Goal: Task Accomplishment & Management: Manage account settings

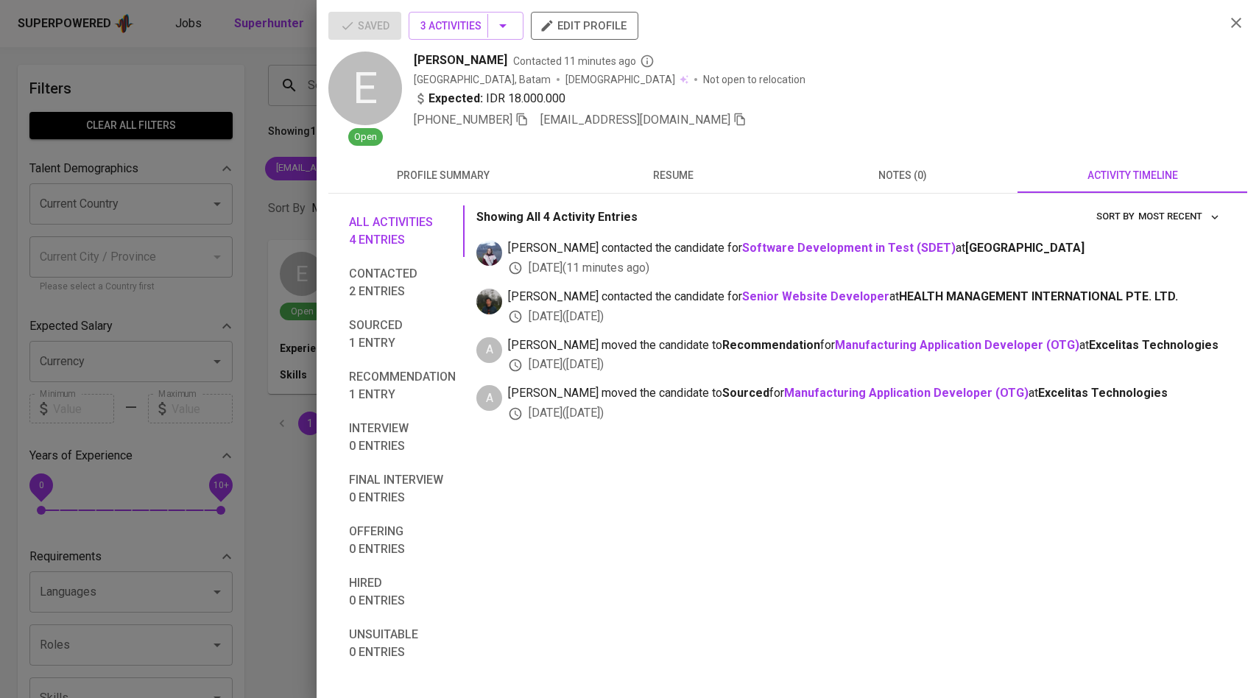
click at [152, 204] on div at bounding box center [629, 349] width 1259 height 698
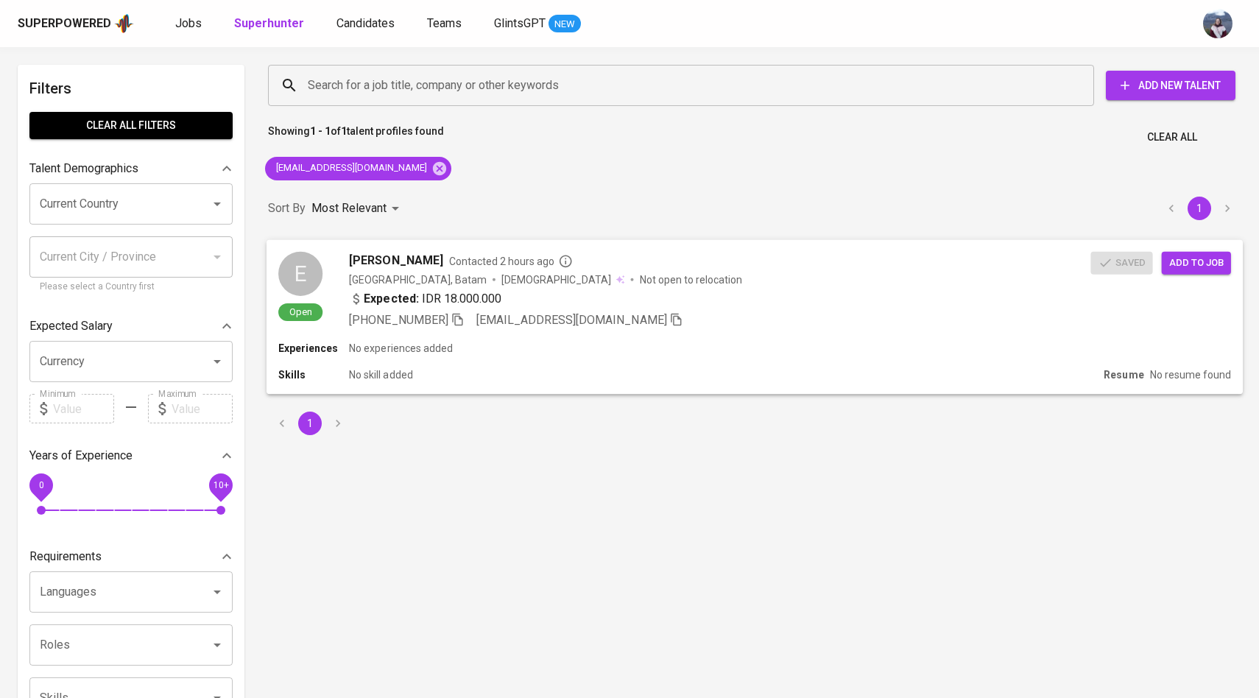
click at [295, 292] on div "E" at bounding box center [300, 273] width 44 height 44
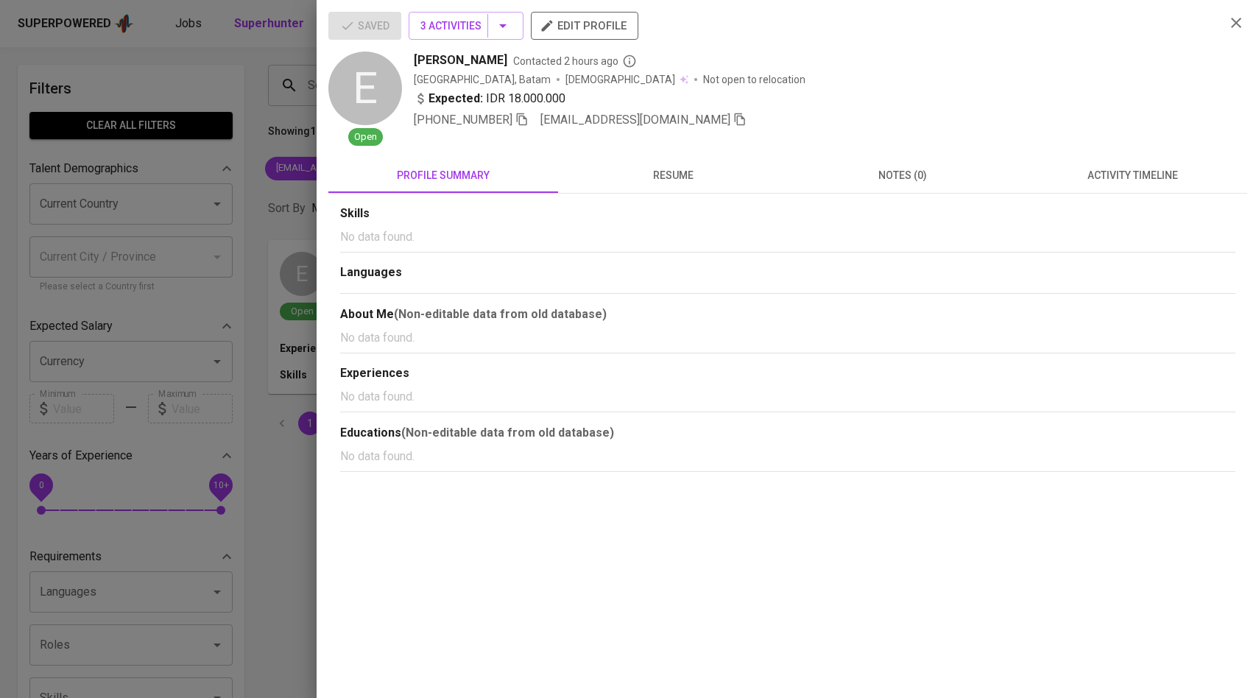
click at [216, 267] on div at bounding box center [629, 349] width 1259 height 698
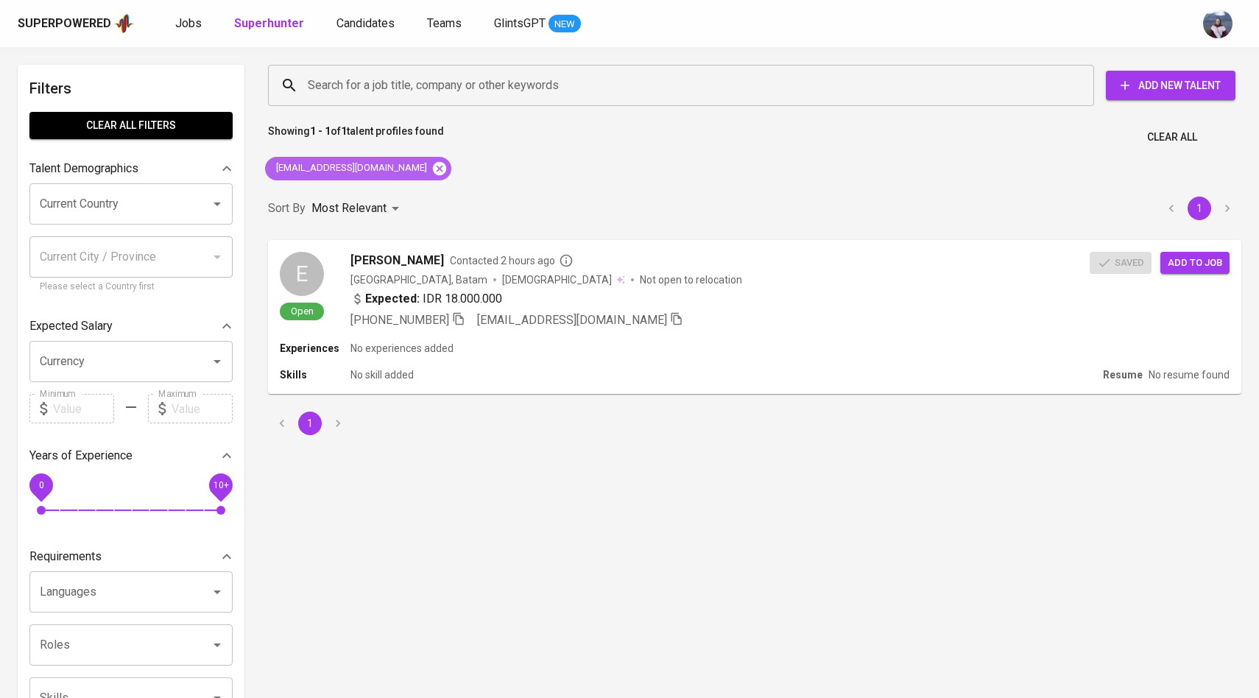
click at [433, 172] on icon at bounding box center [439, 167] width 13 height 13
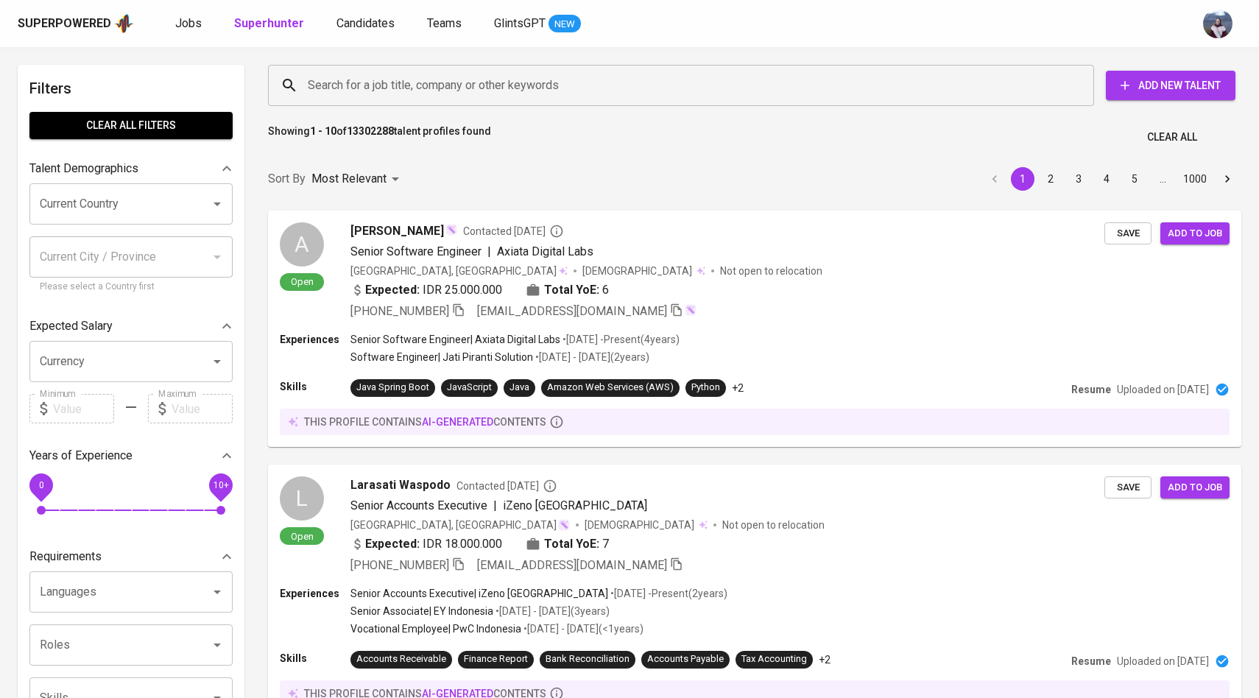
click at [386, 93] on input "Search for a job title, company or other keywords" at bounding box center [684, 85] width 761 height 28
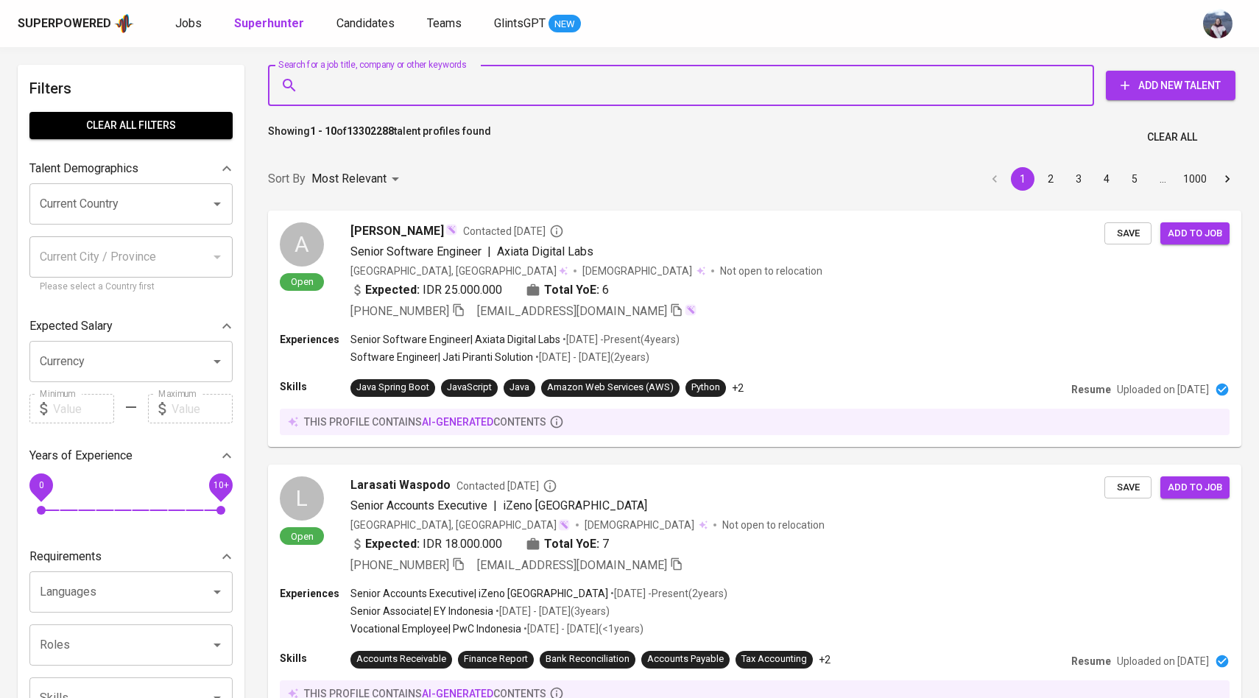
paste input "[EMAIL_ADDRESS][DOMAIN_NAME]"
type input "[EMAIL_ADDRESS][DOMAIN_NAME]"
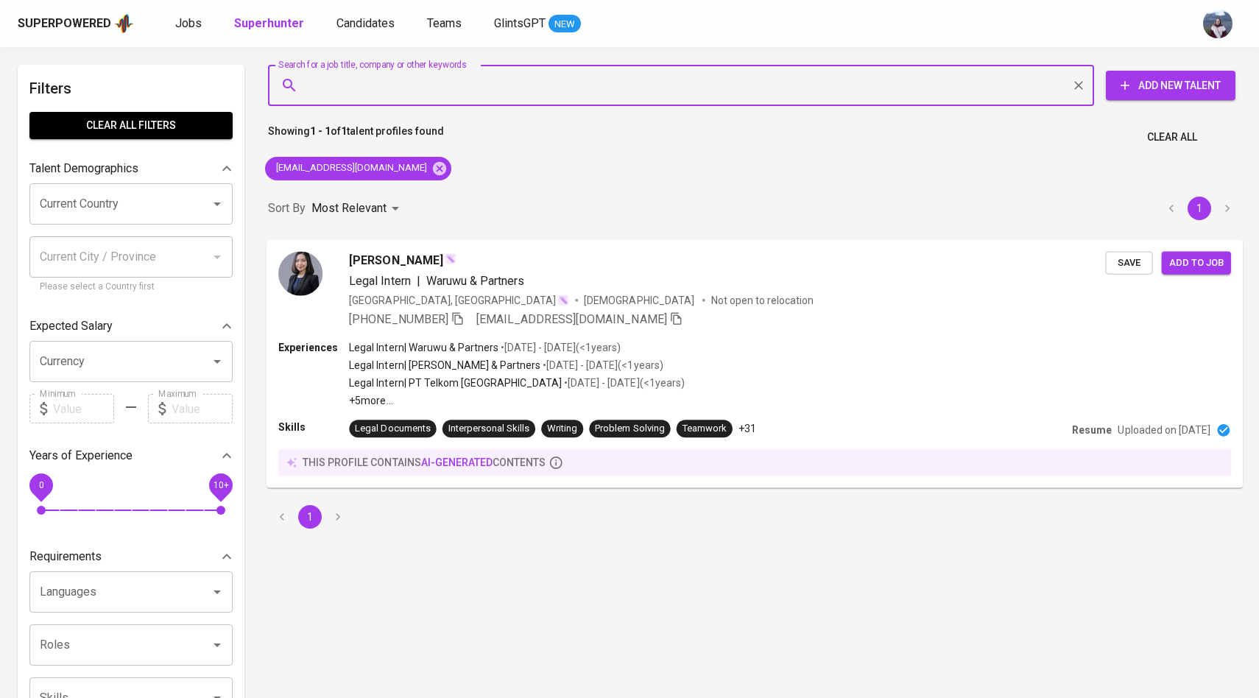
click at [312, 289] on img at bounding box center [300, 273] width 44 height 44
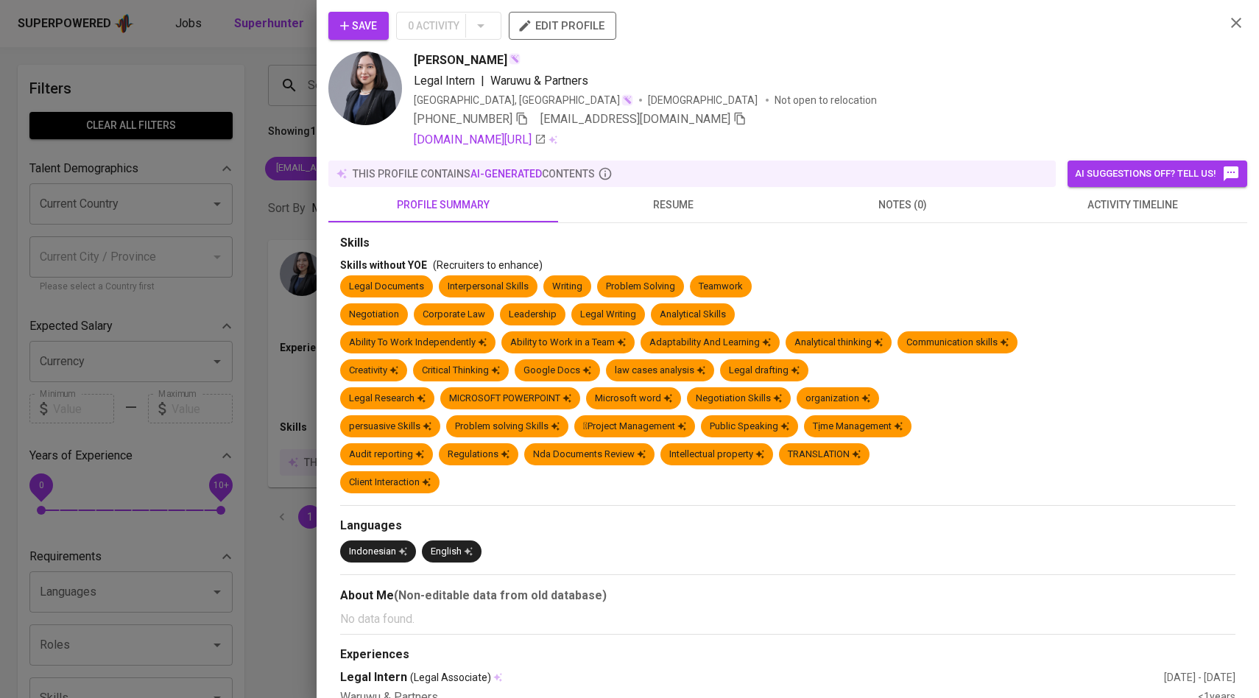
click at [1126, 216] on button "activity timeline" at bounding box center [1132, 204] width 230 height 35
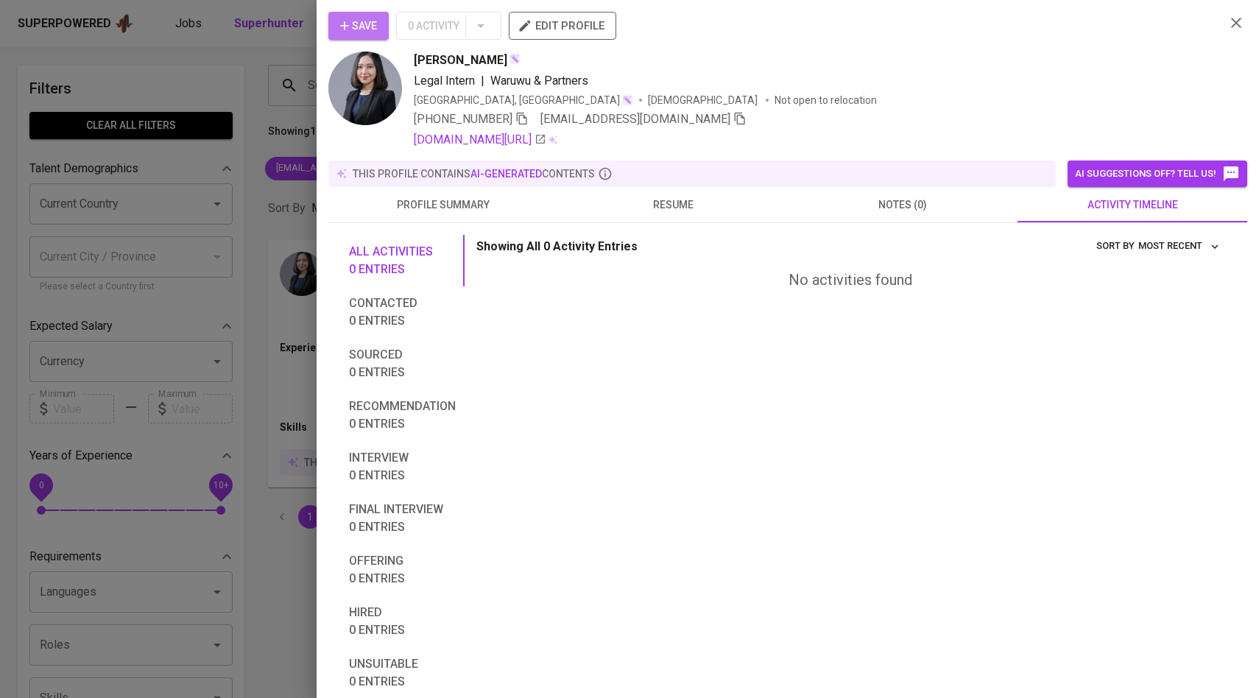
click at [360, 21] on span "Save" at bounding box center [358, 26] width 37 height 18
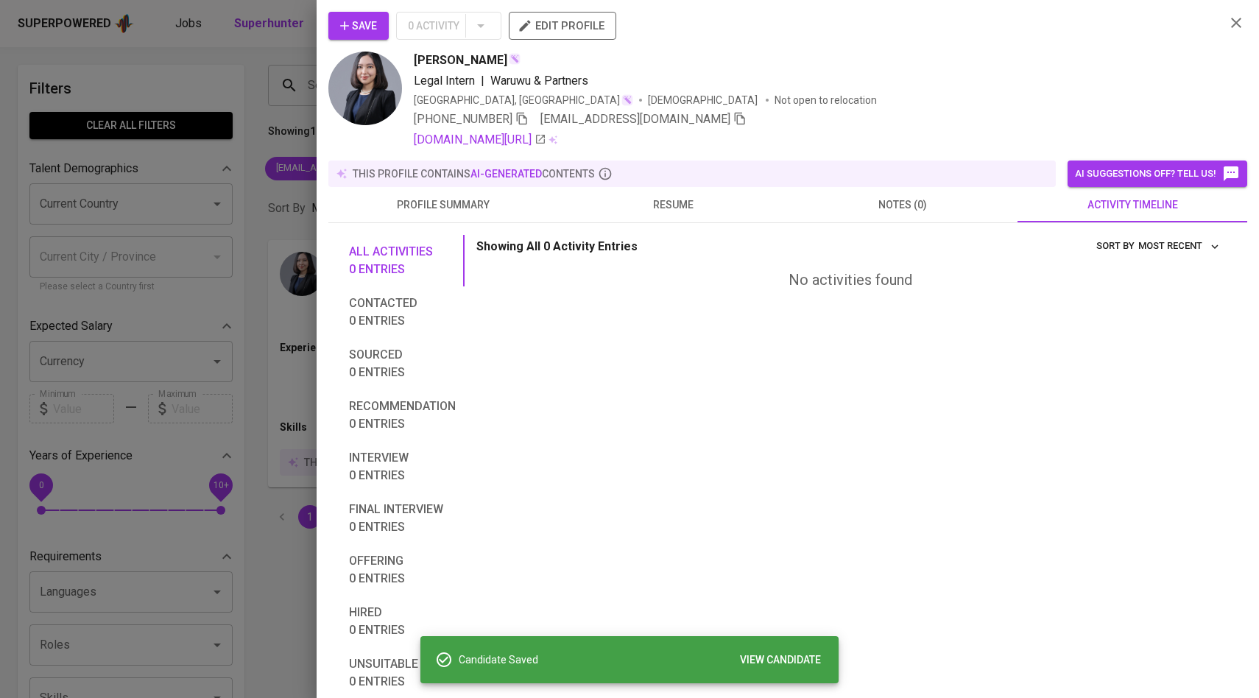
click at [264, 109] on div at bounding box center [629, 349] width 1259 height 698
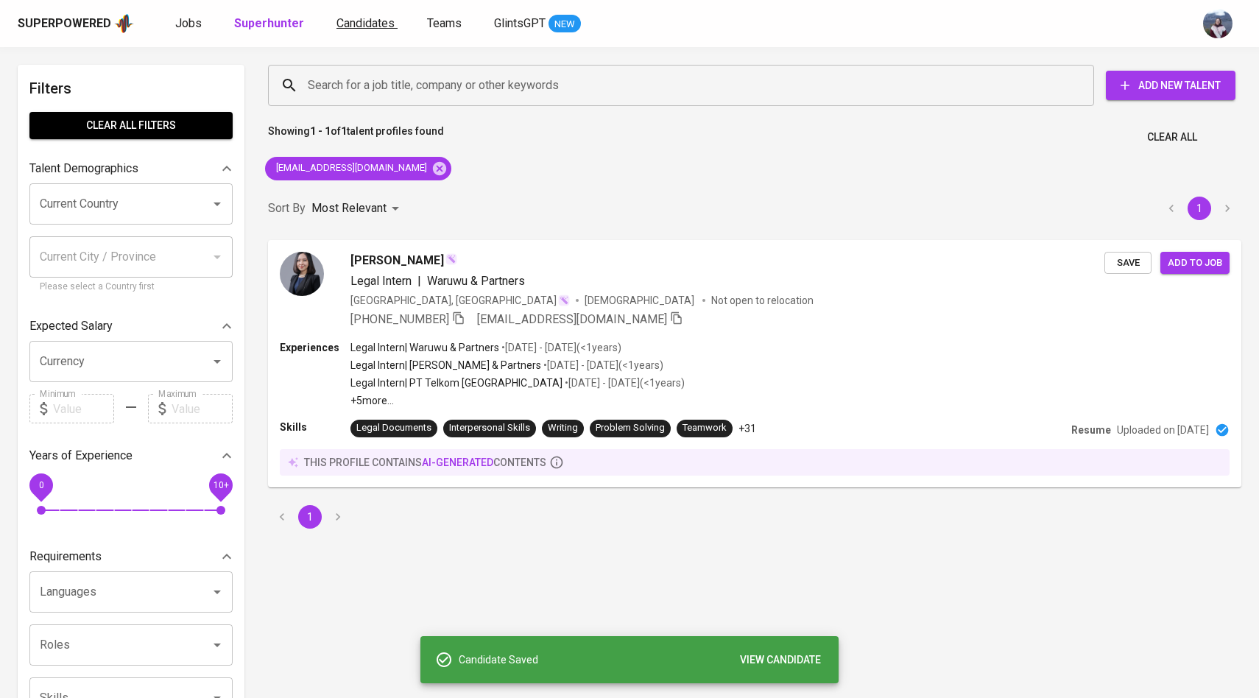
click at [361, 26] on span "Candidates" at bounding box center [365, 23] width 58 height 14
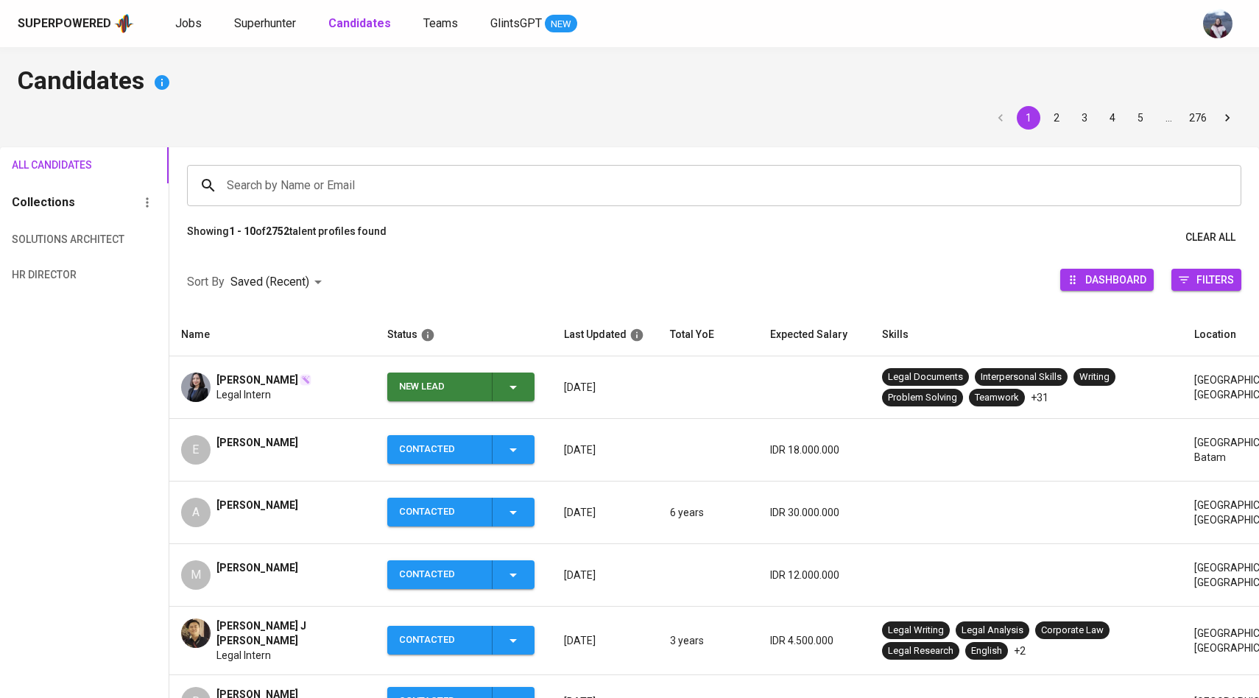
scroll to position [130, 0]
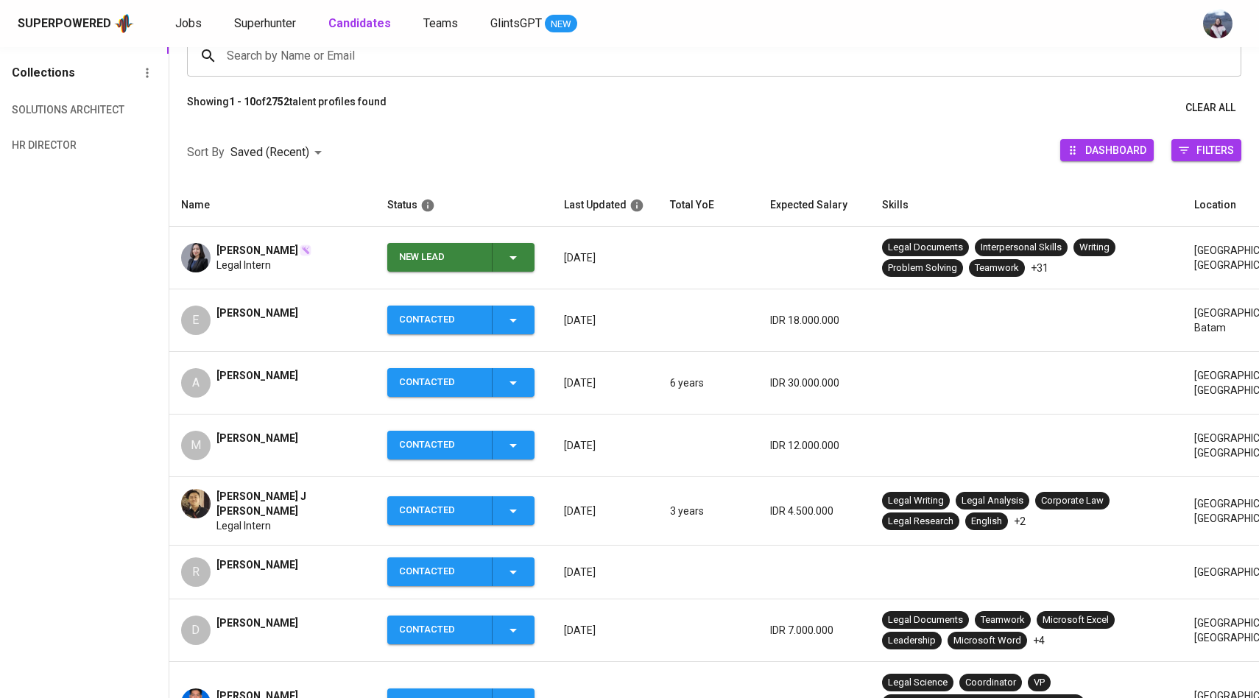
click at [524, 270] on span "New Lead" at bounding box center [460, 257] width 135 height 29
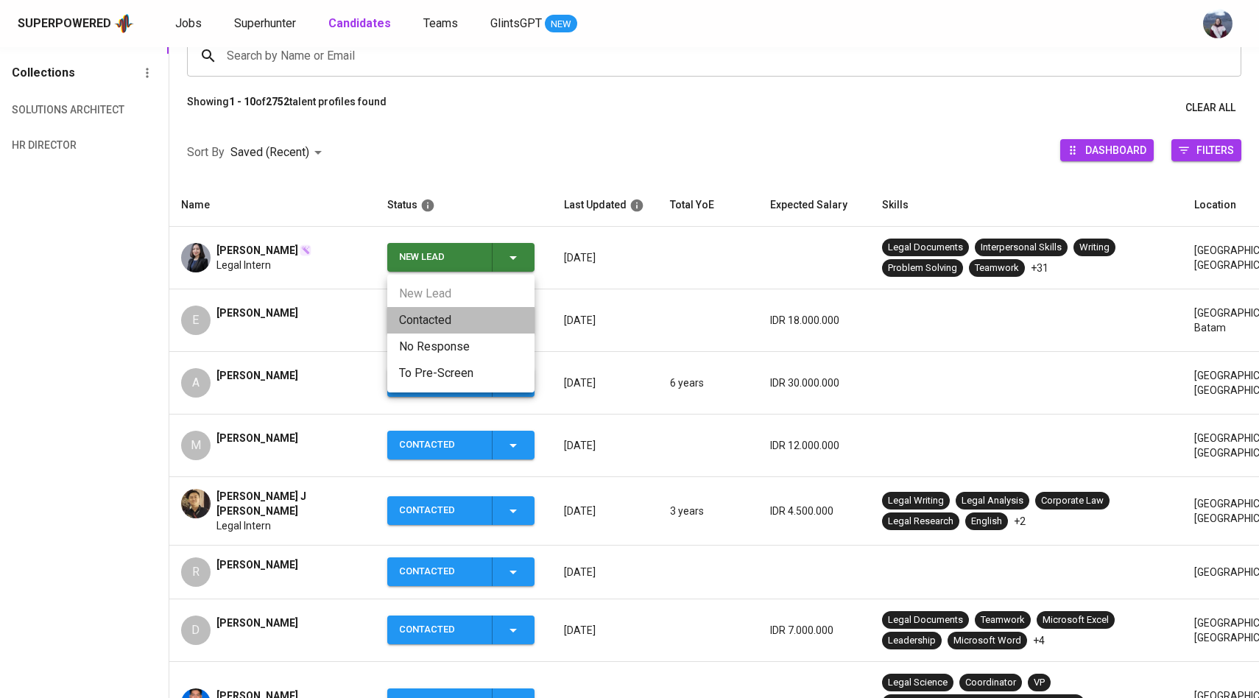
click at [447, 327] on li "Contacted" at bounding box center [460, 320] width 147 height 27
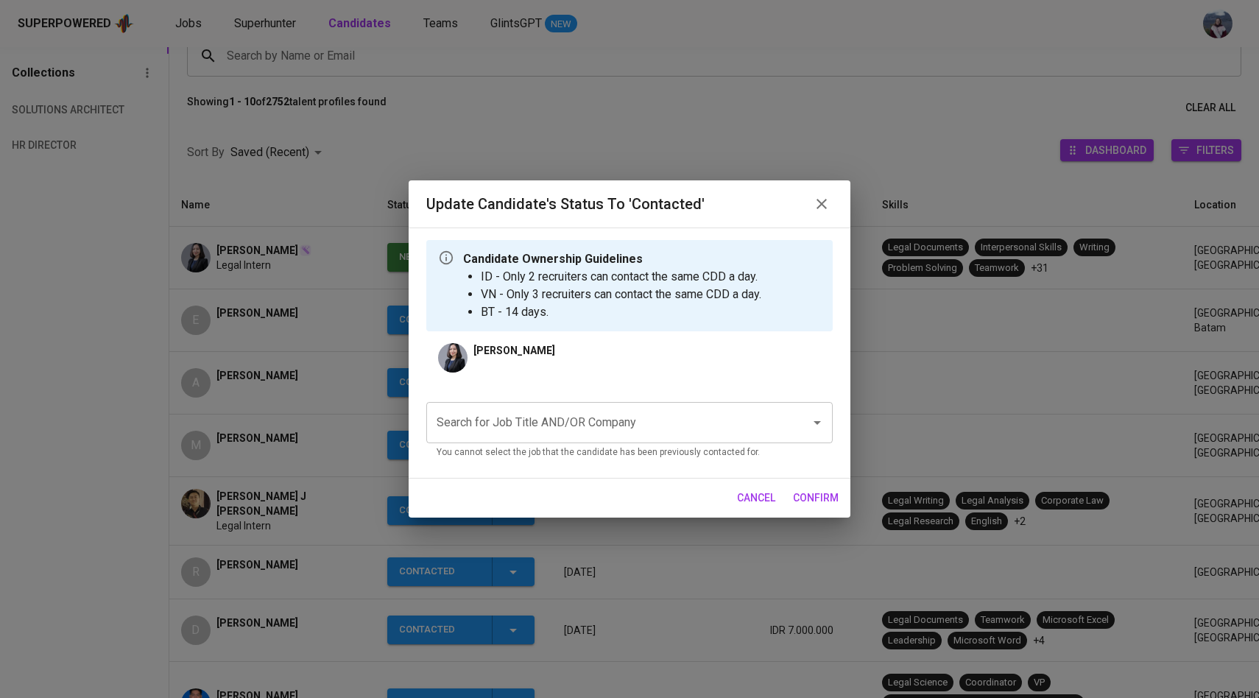
click at [550, 423] on input "Search for Job Title AND/OR Company" at bounding box center [609, 423] width 352 height 28
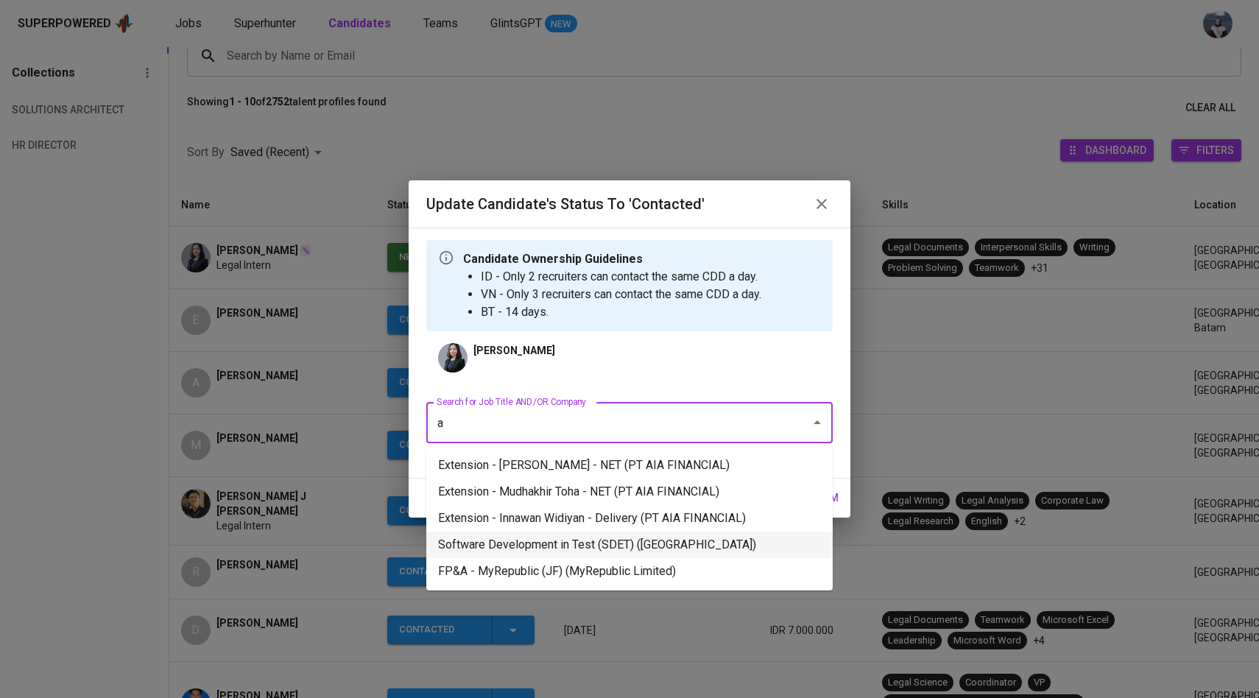
click at [572, 547] on li "Software Development in Test (SDET) ([GEOGRAPHIC_DATA])" at bounding box center [629, 545] width 406 height 27
type input "a"
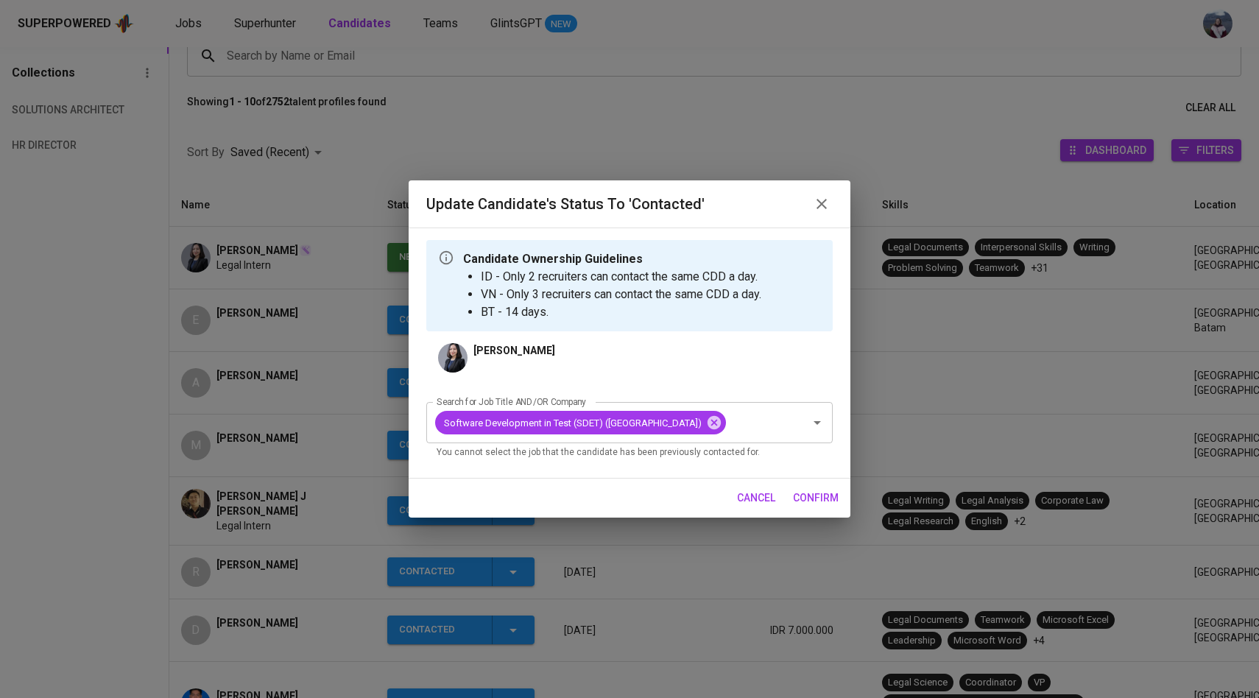
click at [800, 506] on span "confirm" at bounding box center [816, 498] width 46 height 18
